Goal: Task Accomplishment & Management: Use online tool/utility

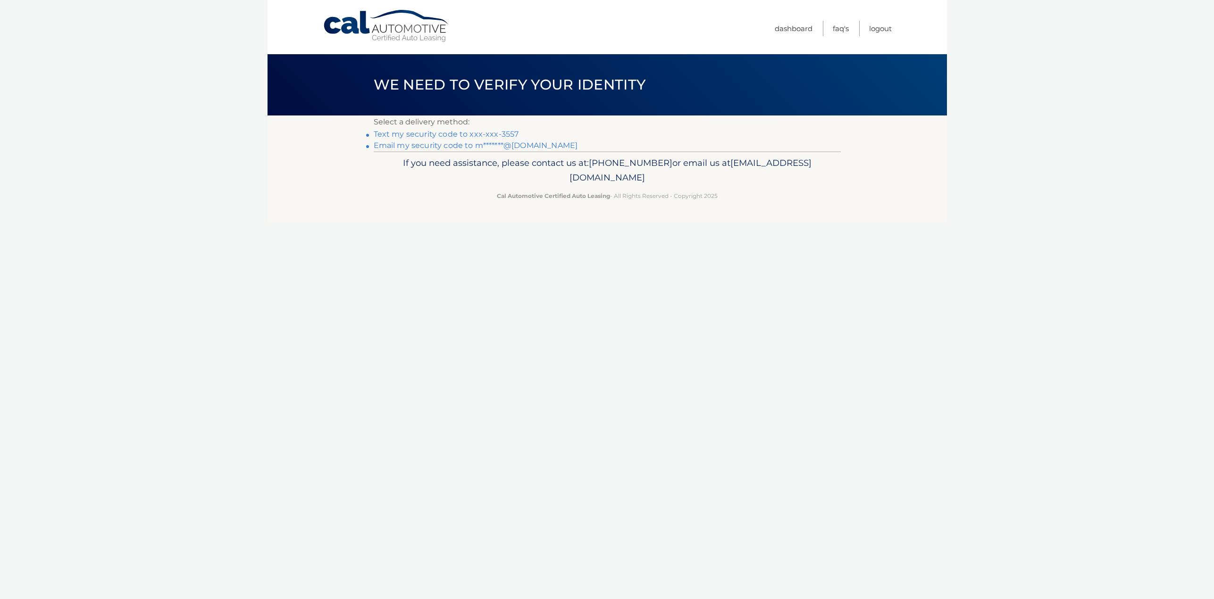
click at [445, 136] on link "Text my security code to xxx-xxx-3557" at bounding box center [446, 134] width 145 height 9
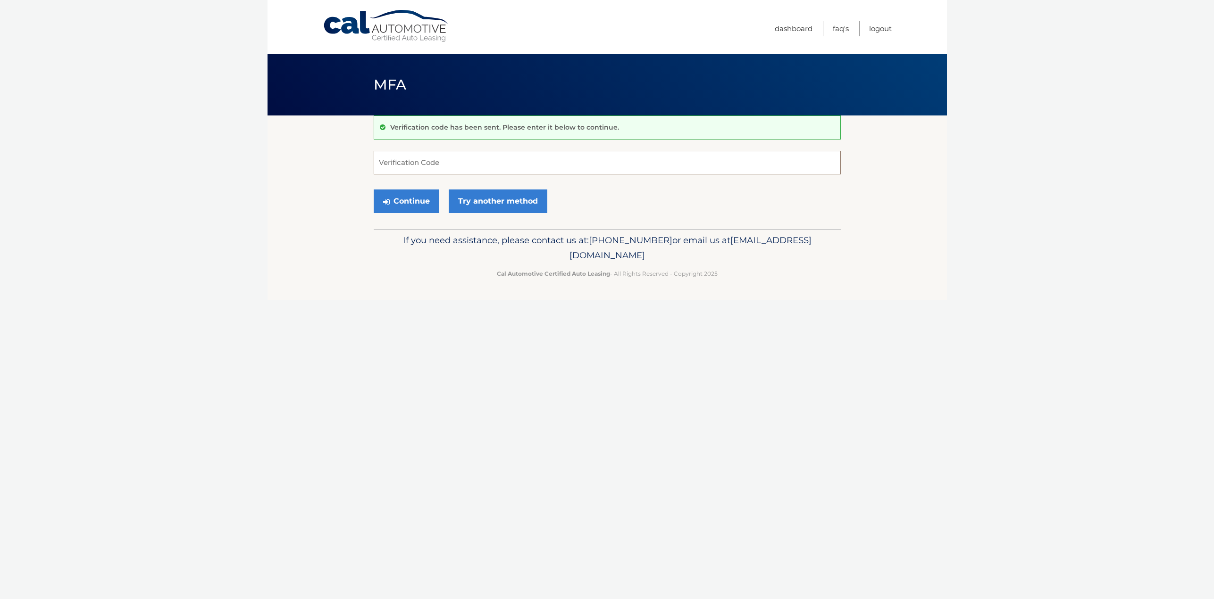
click at [455, 160] on input "Verification Code" at bounding box center [607, 163] width 467 height 24
type input "126553"
click at [420, 205] on button "Continue" at bounding box center [407, 202] width 66 height 24
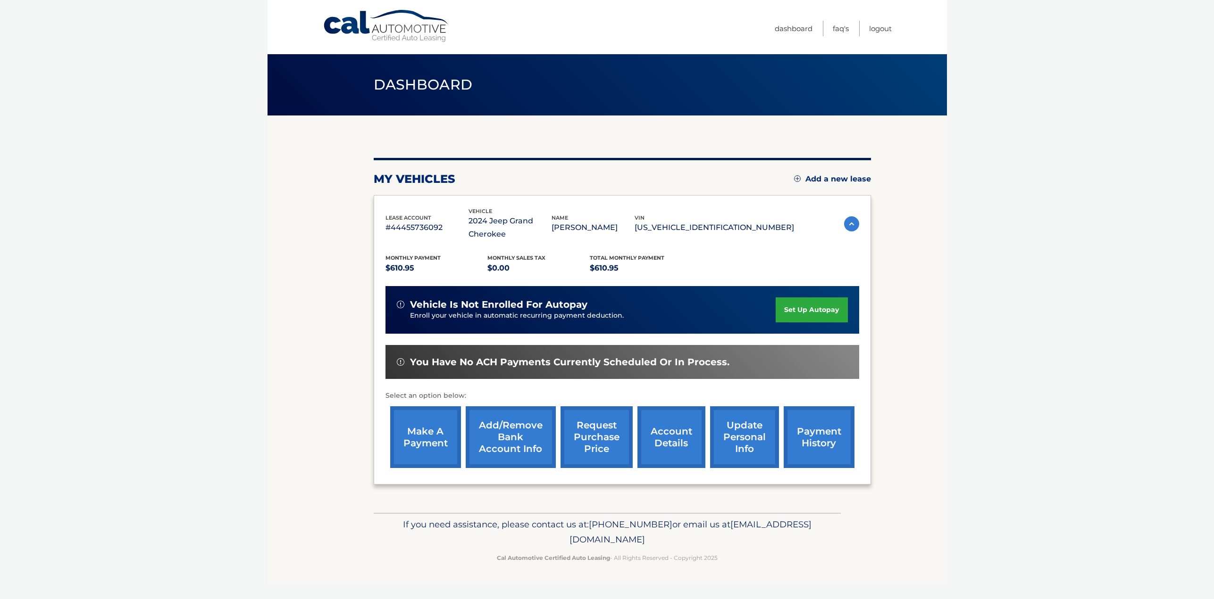
click at [418, 439] on link "make a payment" at bounding box center [425, 438] width 71 height 62
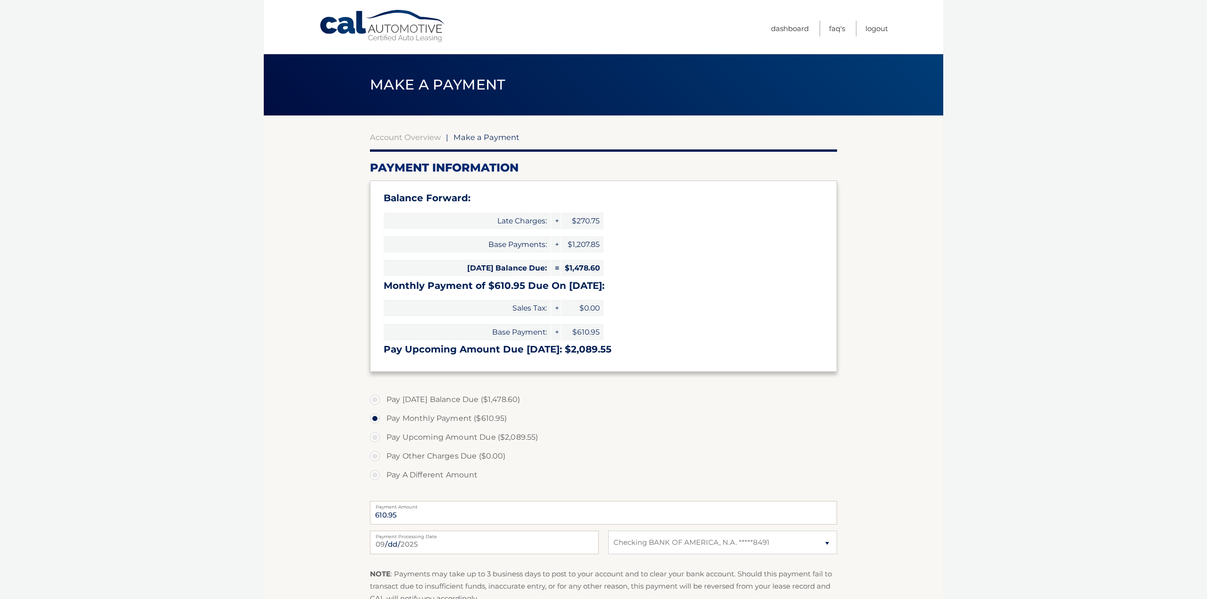
select select "ZjU0NjU0ZjAtYTQwYy00YmZjLWJkNWItOTBhMjZmM2RhODdj"
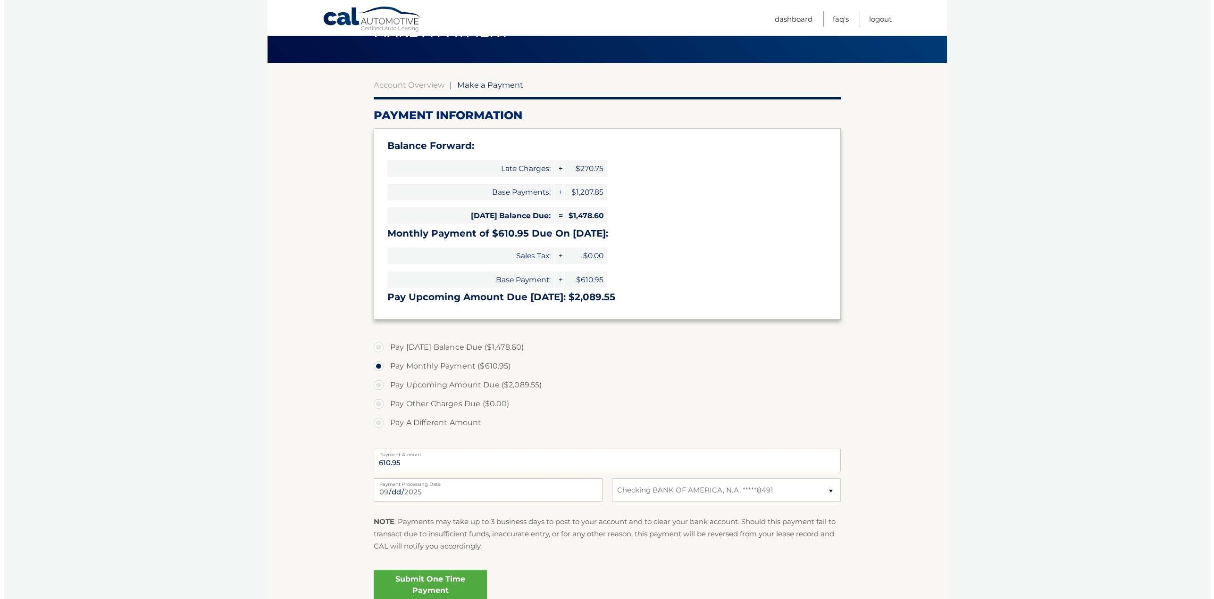
scroll to position [94, 0]
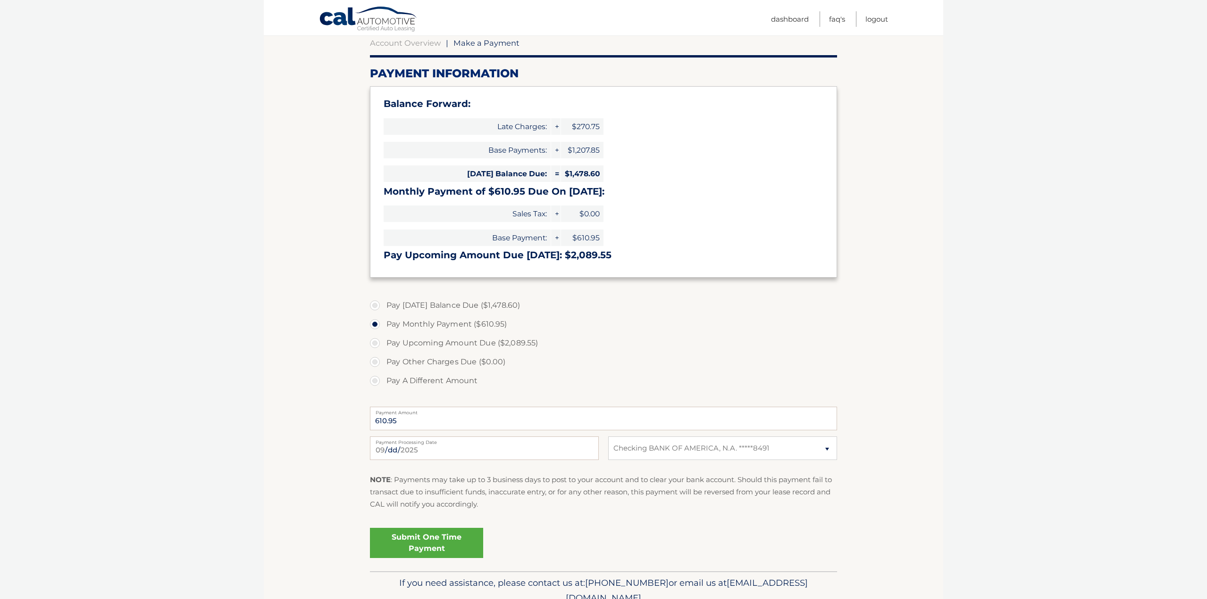
click at [436, 537] on link "Submit One Time Payment" at bounding box center [426, 543] width 113 height 30
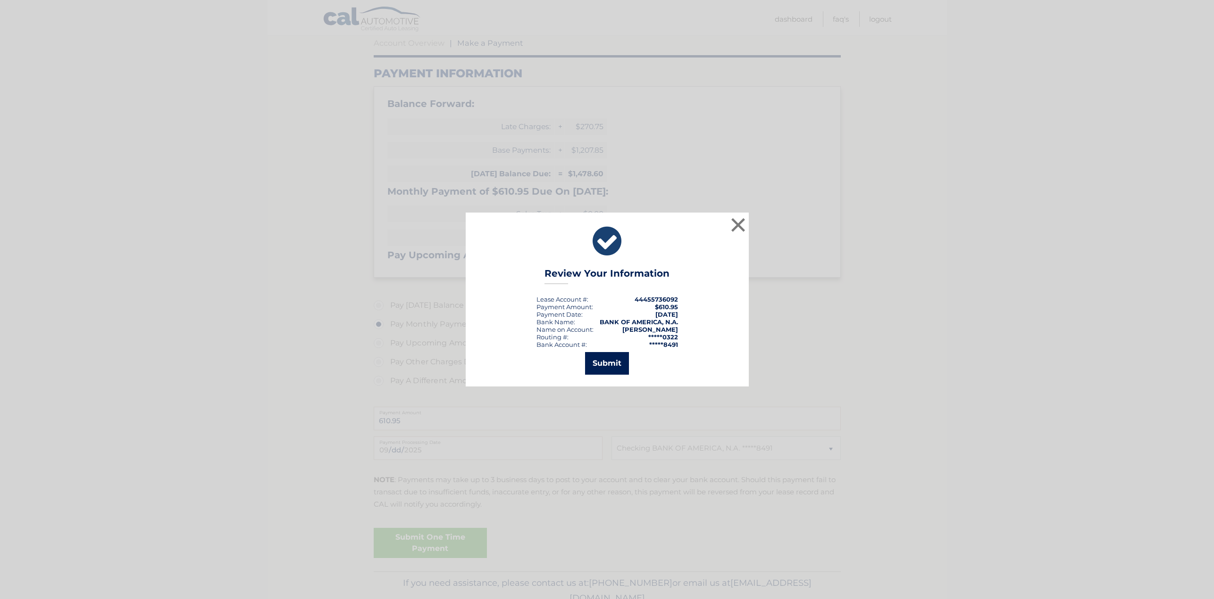
click at [608, 366] on button "Submit" at bounding box center [607, 363] width 44 height 23
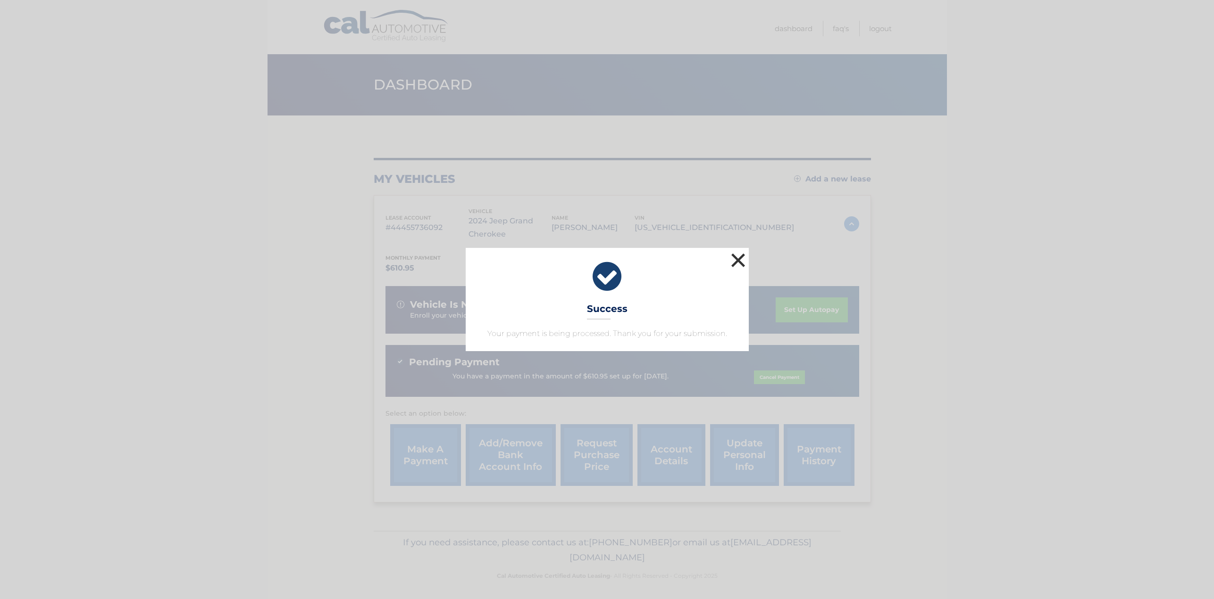
click at [735, 258] on button "×" at bounding box center [738, 260] width 19 height 19
